Goal: Information Seeking & Learning: Learn about a topic

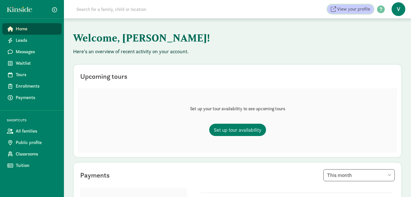
click at [345, 10] on span "View your profile" at bounding box center [353, 9] width 33 height 7
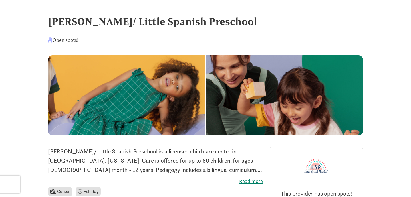
click at [60, 39] on div "Open spots!" at bounding box center [63, 40] width 31 height 8
click at [75, 40] on div "Open spots!" at bounding box center [63, 40] width 31 height 8
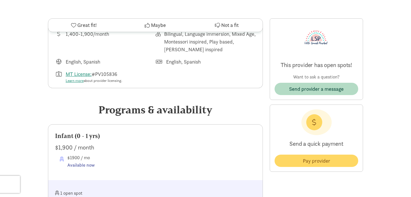
scroll to position [206, 0]
click at [71, 80] on link "Learn more" at bounding box center [75, 80] width 18 height 5
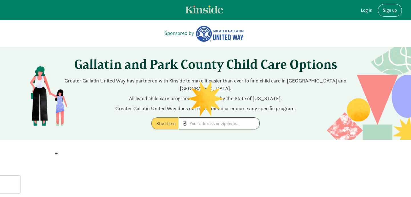
click at [193, 118] on input at bounding box center [219, 122] width 80 height 11
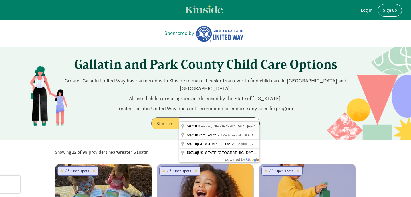
type input "[GEOGRAPHIC_DATA], [GEOGRAPHIC_DATA]"
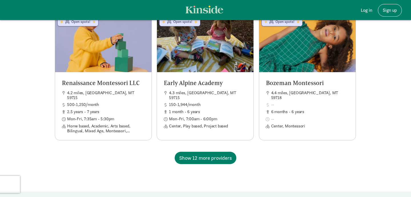
scroll to position [562, 0]
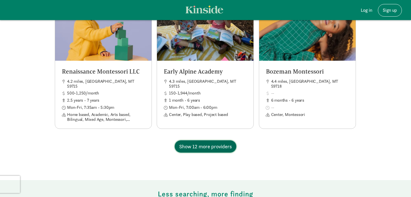
click at [209, 142] on span "Show 12 more providers" at bounding box center [205, 146] width 53 height 8
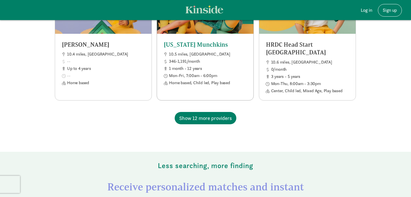
scroll to position [1115, 0]
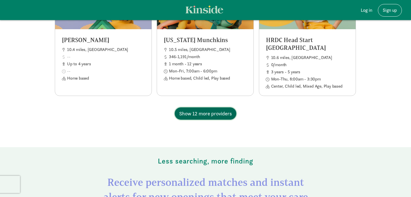
click at [217, 109] on span "Show 12 more providers" at bounding box center [205, 113] width 53 height 8
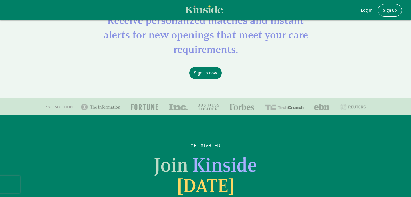
scroll to position [1810, 0]
